Goal: Navigation & Orientation: Find specific page/section

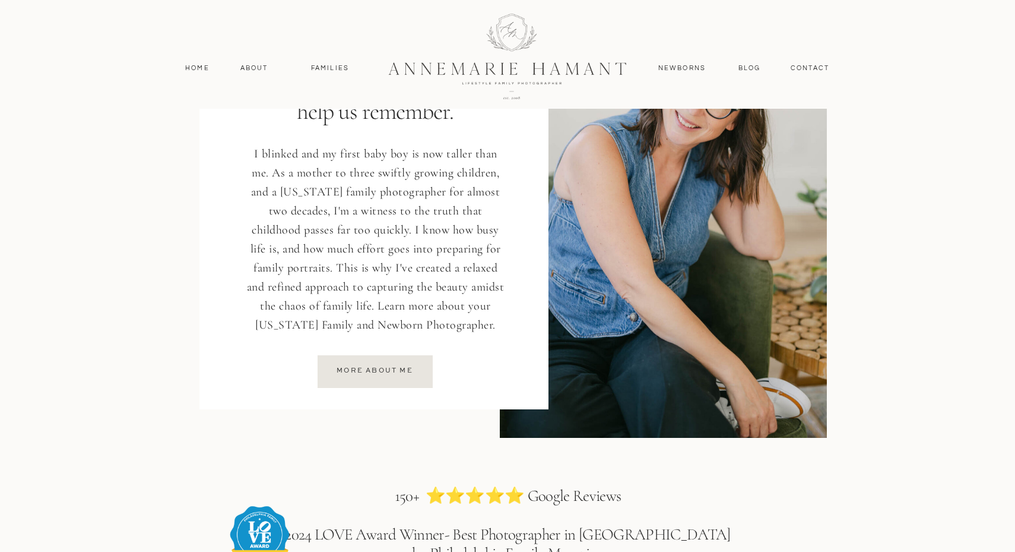
scroll to position [1496, 0]
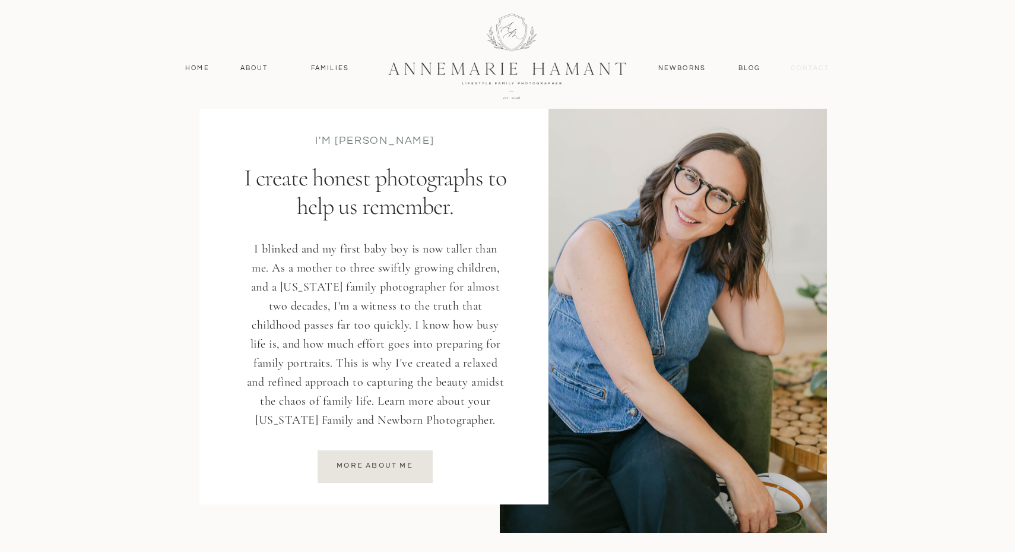
click at [796, 65] on nav "contact" at bounding box center [810, 68] width 52 height 11
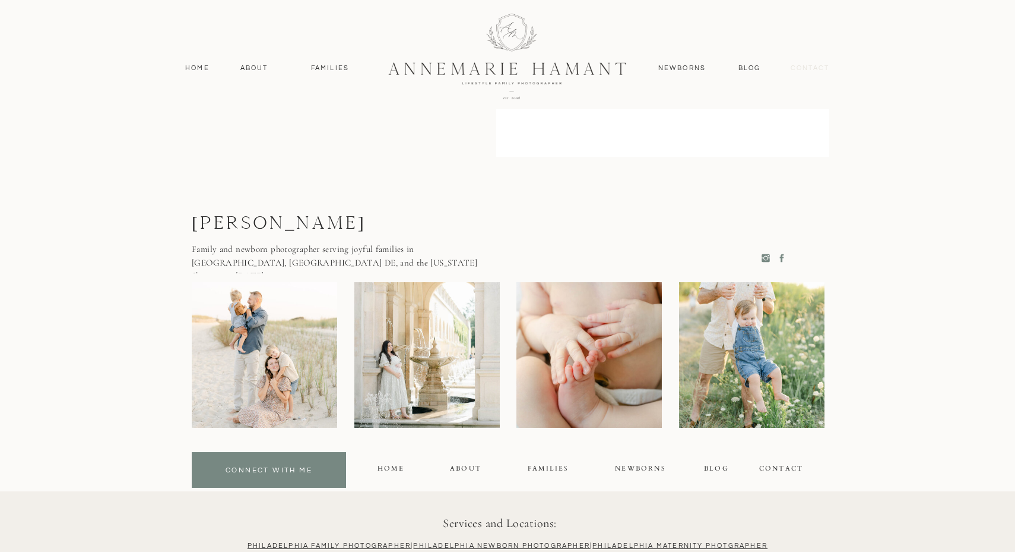
scroll to position [833, 0]
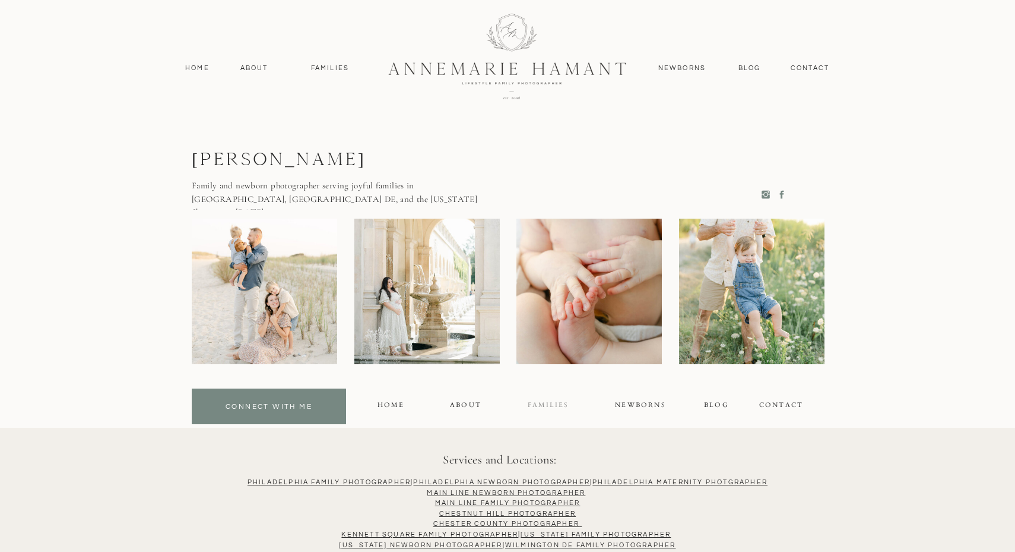
click at [561, 403] on div "FAMILIES" at bounding box center [548, 407] width 40 height 14
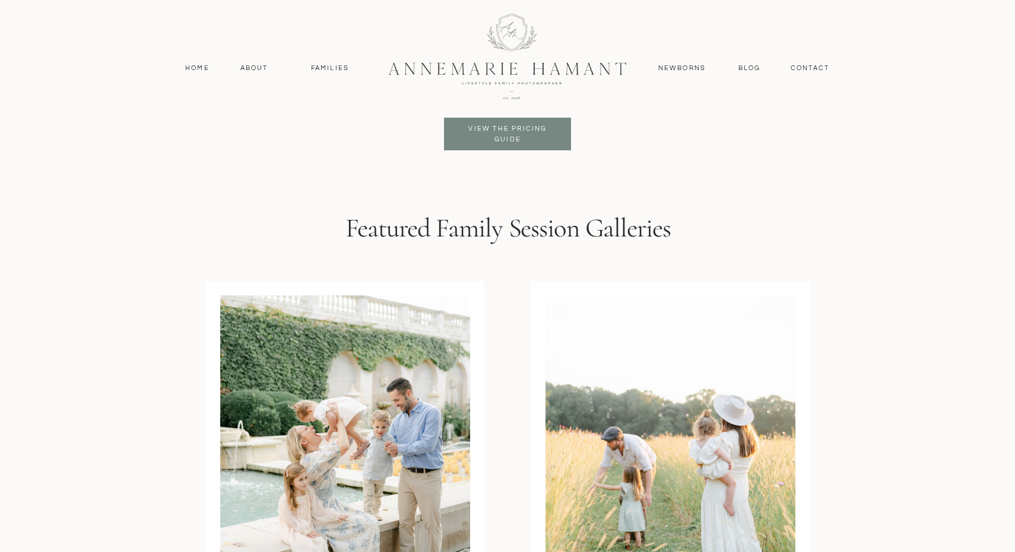
scroll to position [2950, 0]
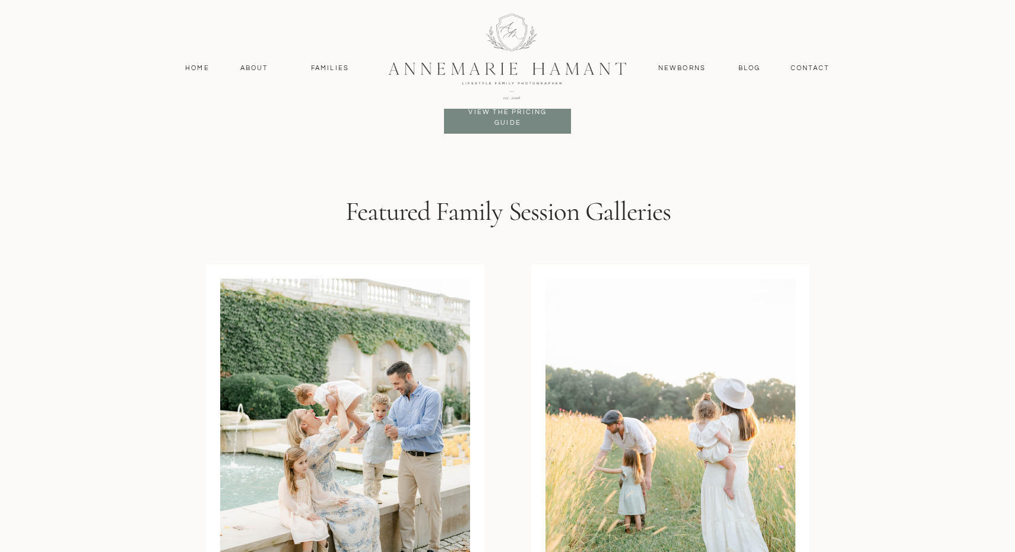
click at [502, 115] on div at bounding box center [508, 55] width 318 height 138
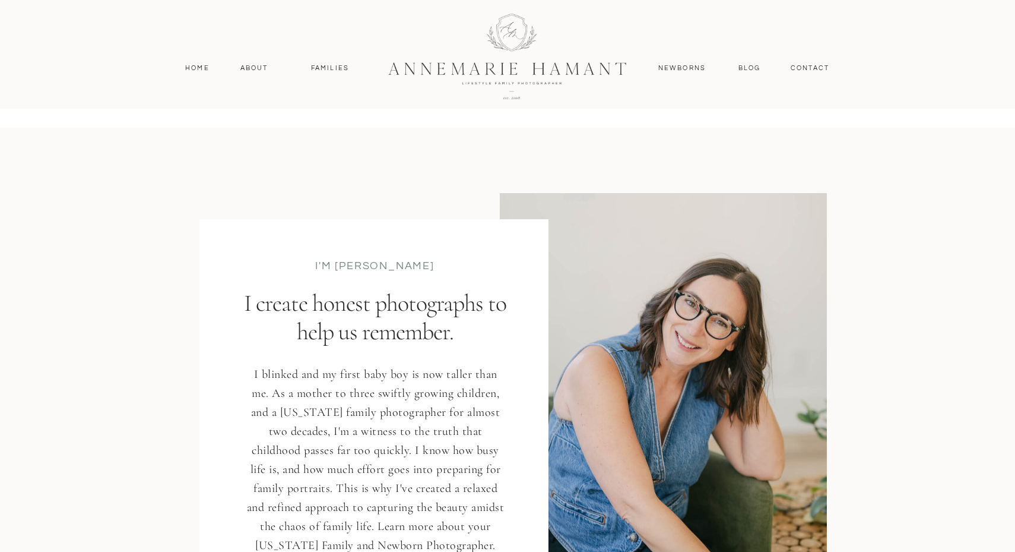
scroll to position [1231, 0]
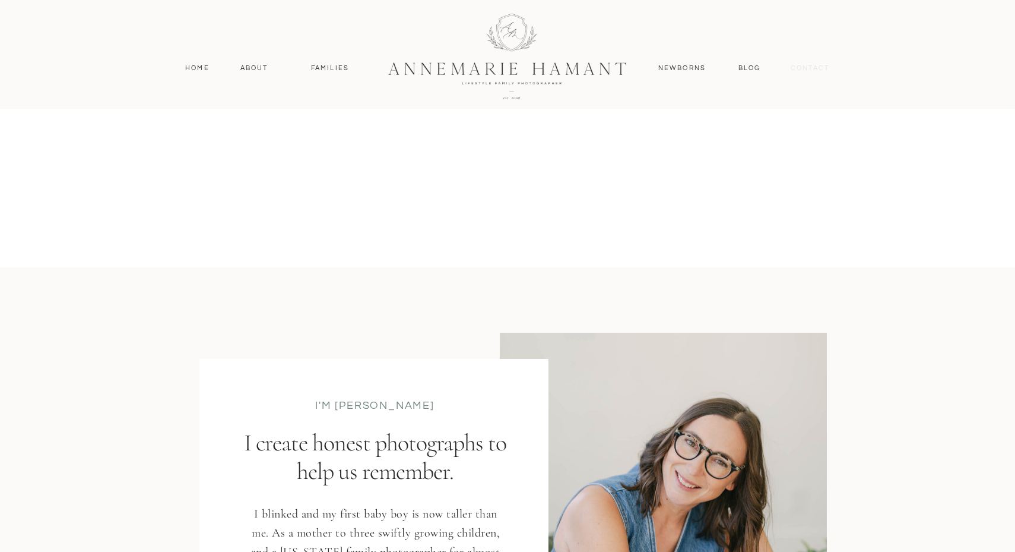
click at [798, 68] on nav "contact" at bounding box center [810, 68] width 52 height 11
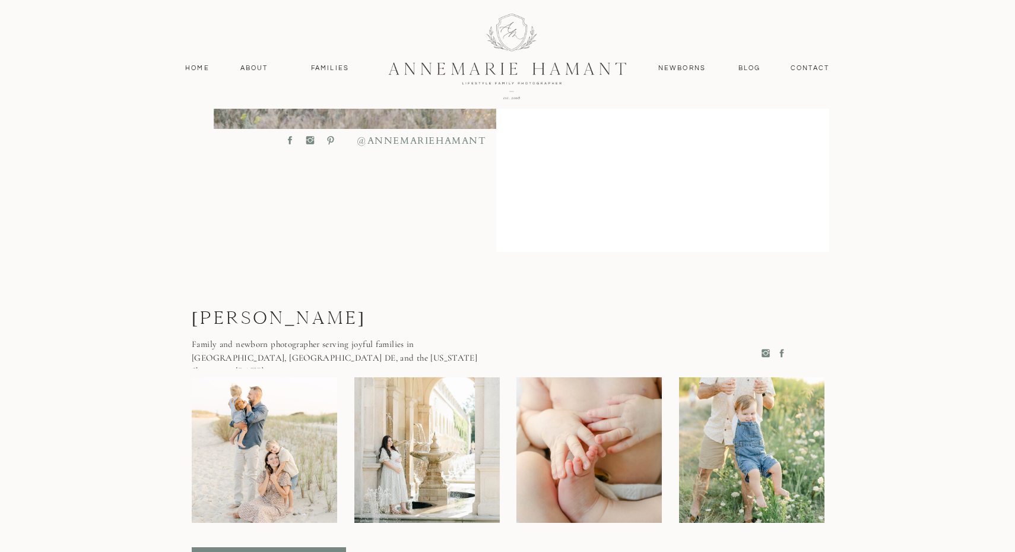
scroll to position [710, 0]
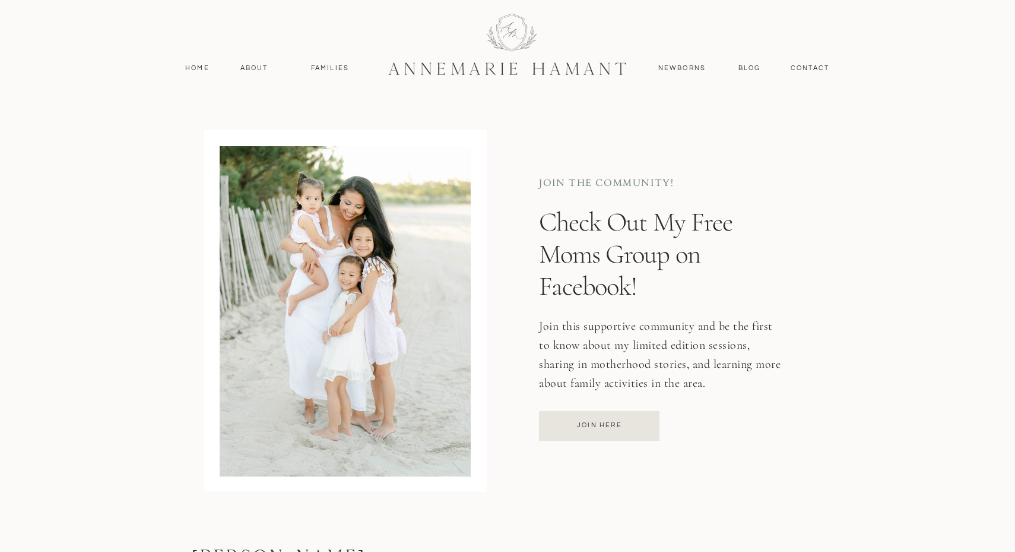
scroll to position [727, 0]
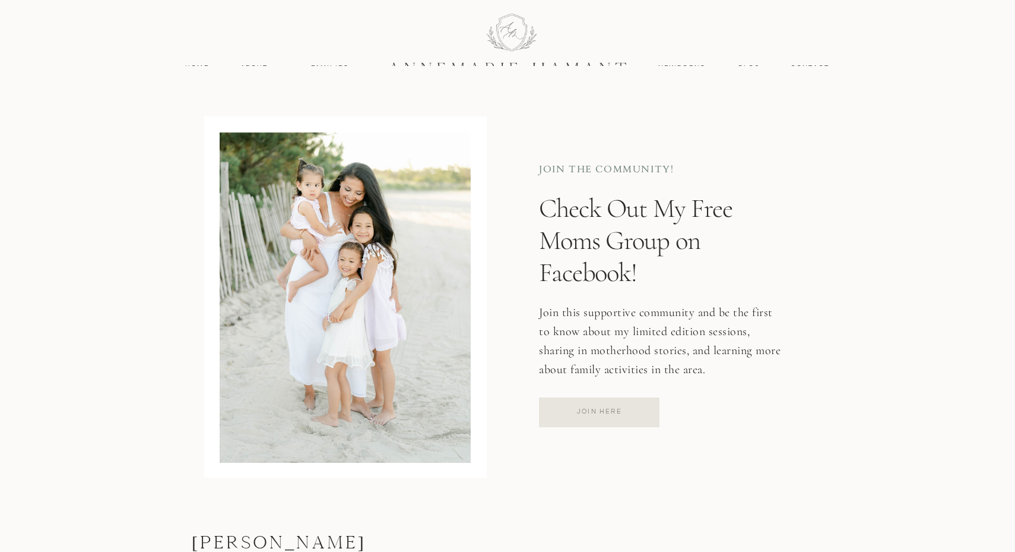
click at [609, 411] on div "Join Here" at bounding box center [600, 410] width 118 height 9
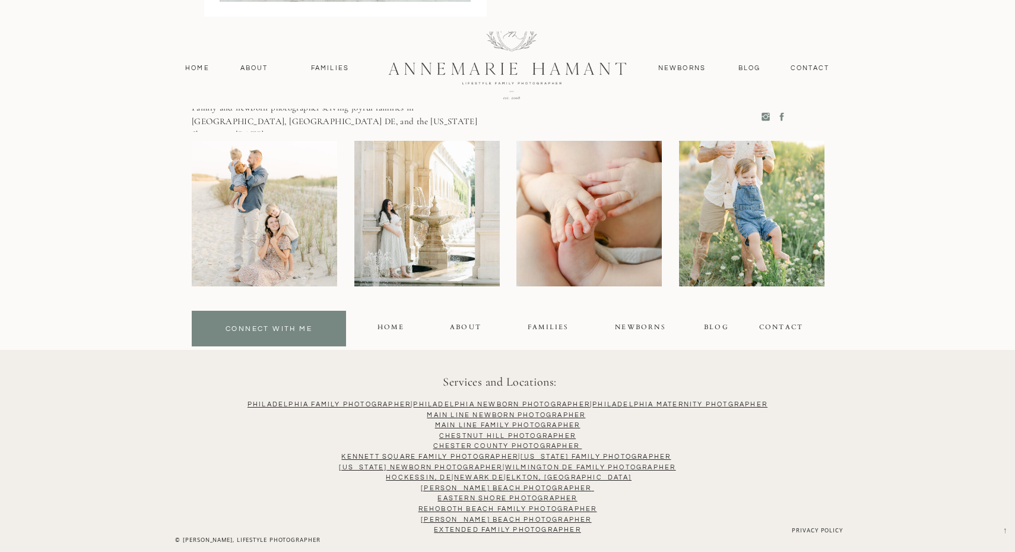
scroll to position [1188, 0]
click at [720, 326] on div "blog" at bounding box center [715, 329] width 23 height 14
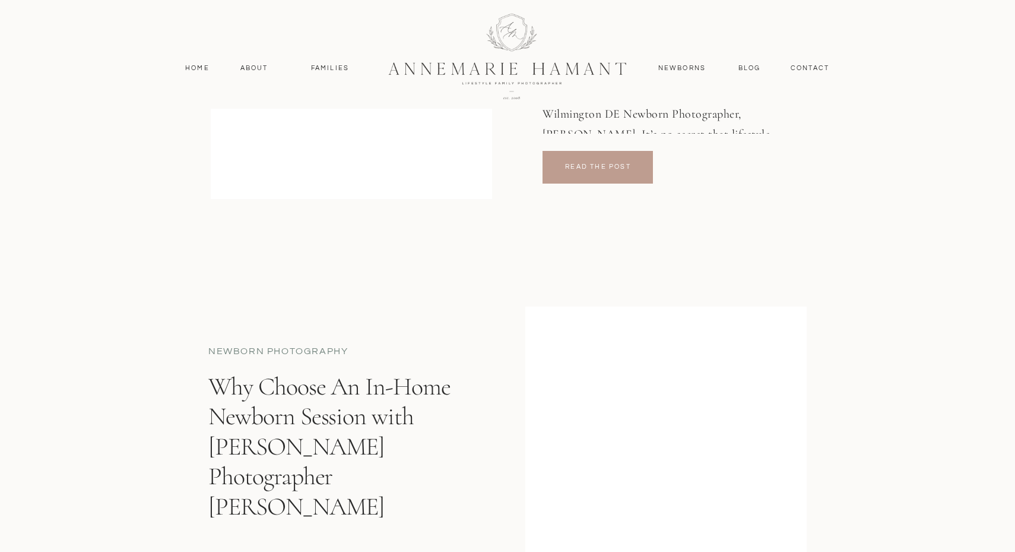
scroll to position [1499, 0]
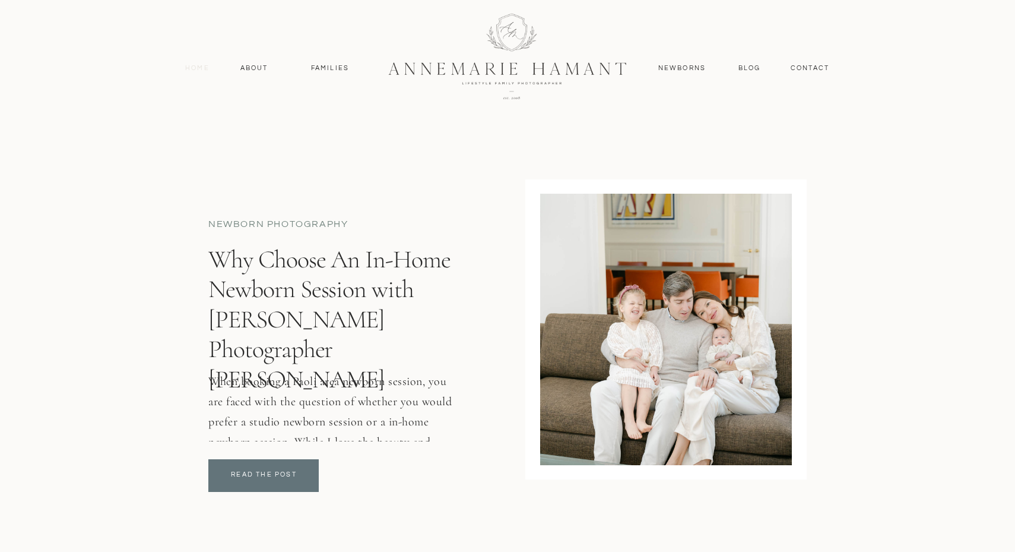
click at [195, 68] on nav "Home" at bounding box center [197, 68] width 35 height 11
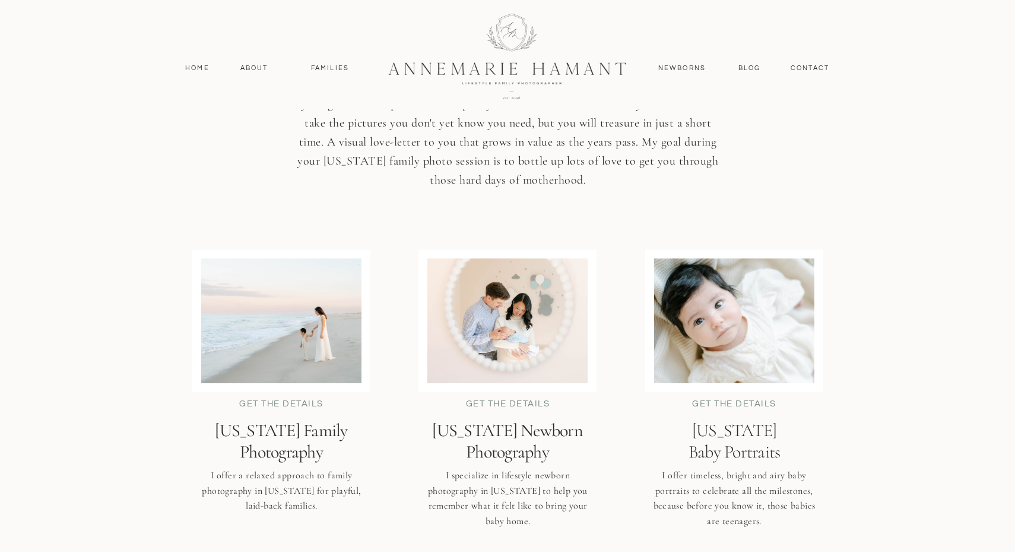
scroll to position [2830, 0]
